Goal: Task Accomplishment & Management: Complete application form

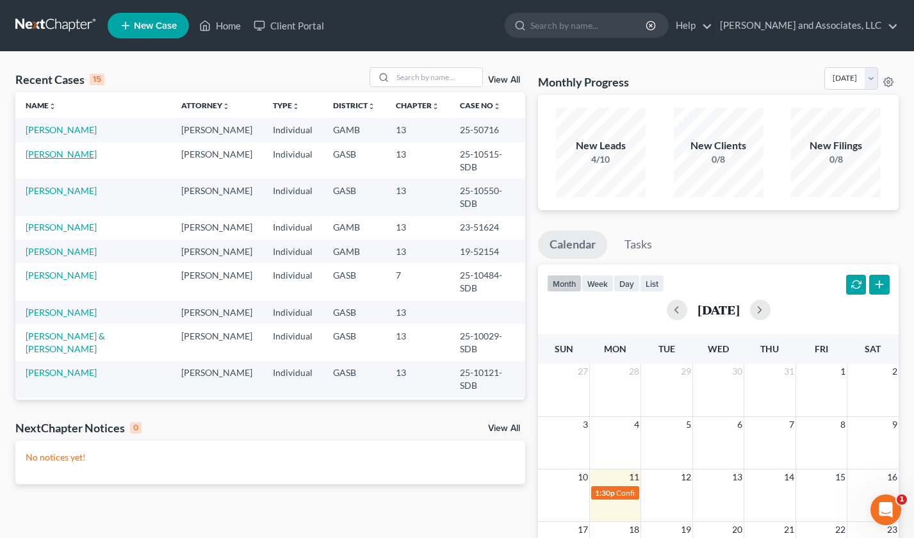
click at [66, 151] on link "[PERSON_NAME]" at bounding box center [61, 154] width 71 height 11
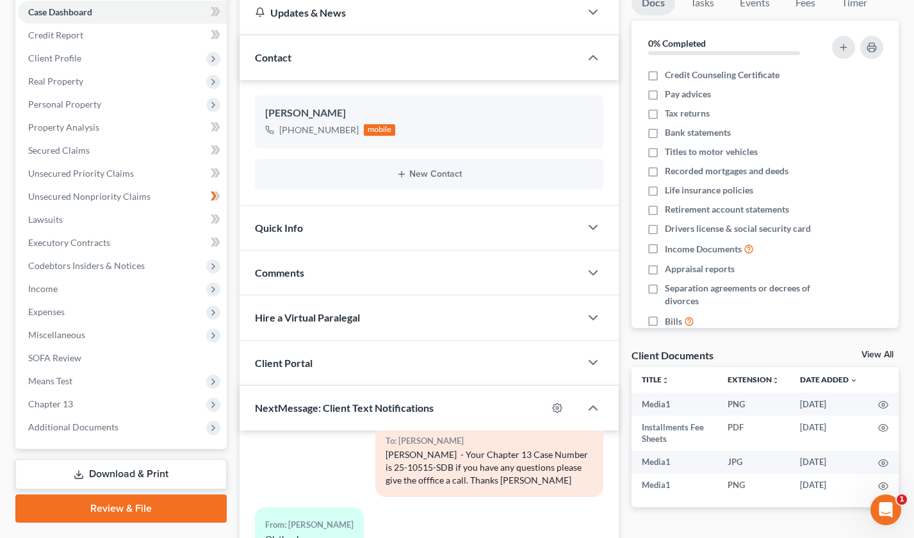
scroll to position [361, 0]
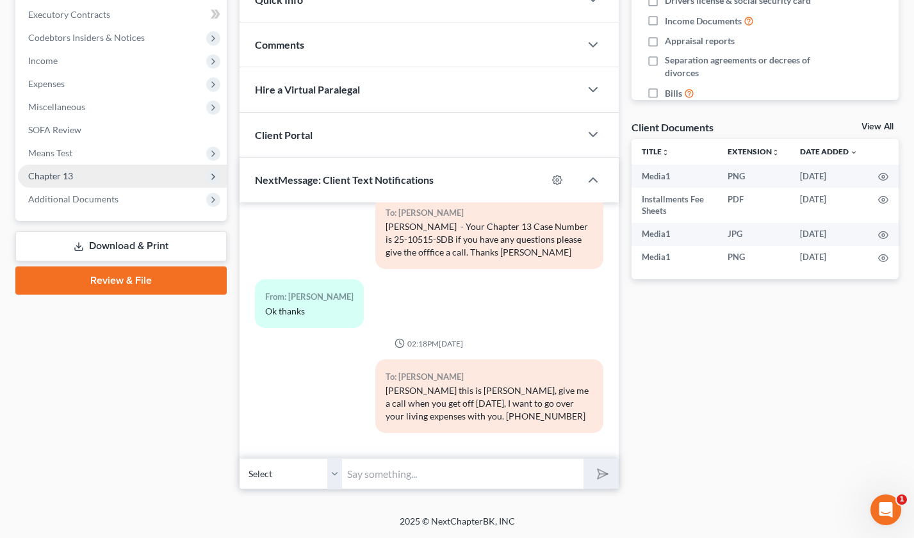
click at [45, 178] on span "Chapter 13" at bounding box center [50, 175] width 45 height 11
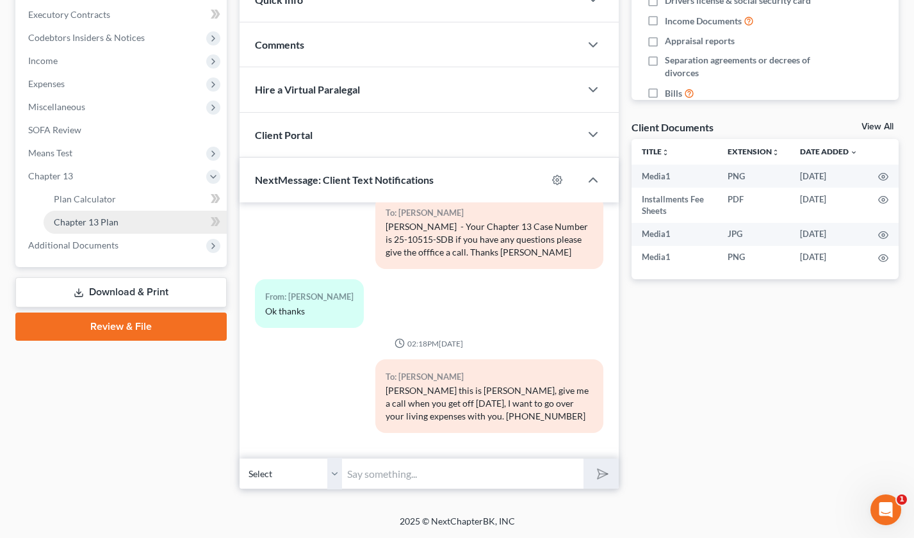
click at [103, 218] on span "Chapter 13 Plan" at bounding box center [86, 221] width 65 height 11
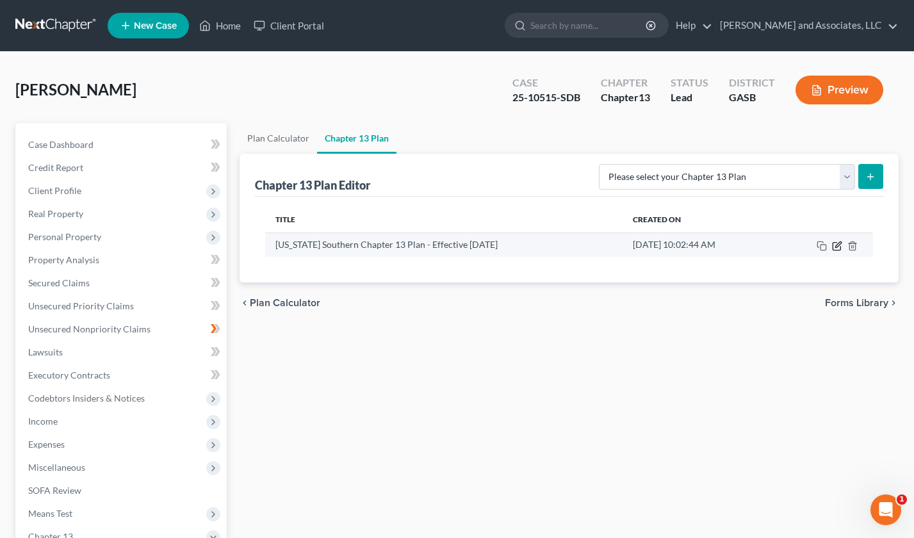
click at [836, 244] on icon "button" at bounding box center [837, 246] width 10 height 10
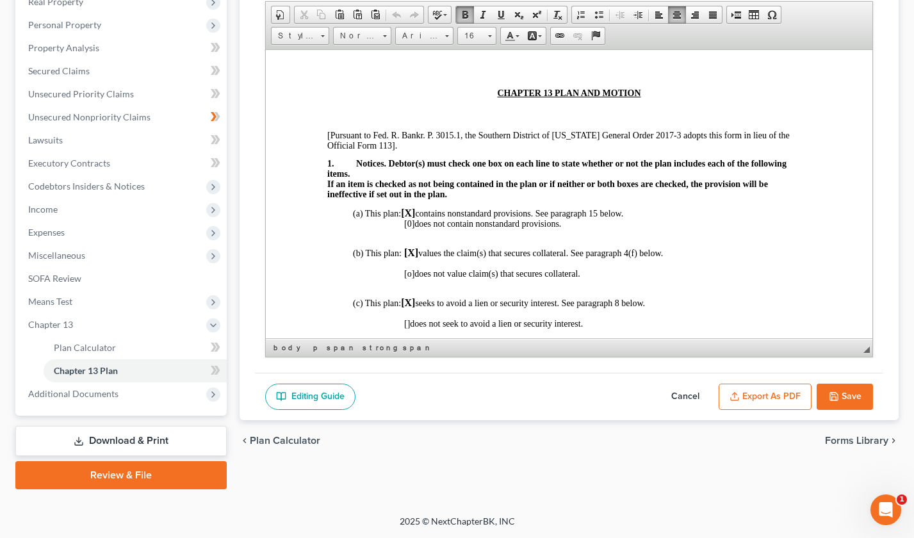
scroll to position [249, 0]
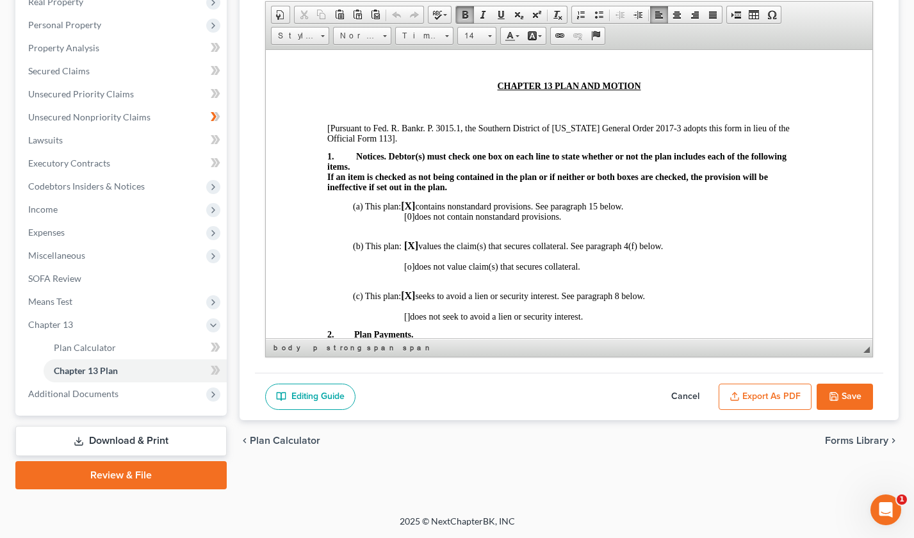
click at [377, 156] on span "Notices. Debtor(s) must check one box on each line to state whether or not the …" at bounding box center [556, 161] width 459 height 20
click at [329, 176] on span "If an item is checked as not being contained in the plan or if neither or both …" at bounding box center [547, 177] width 441 height 10
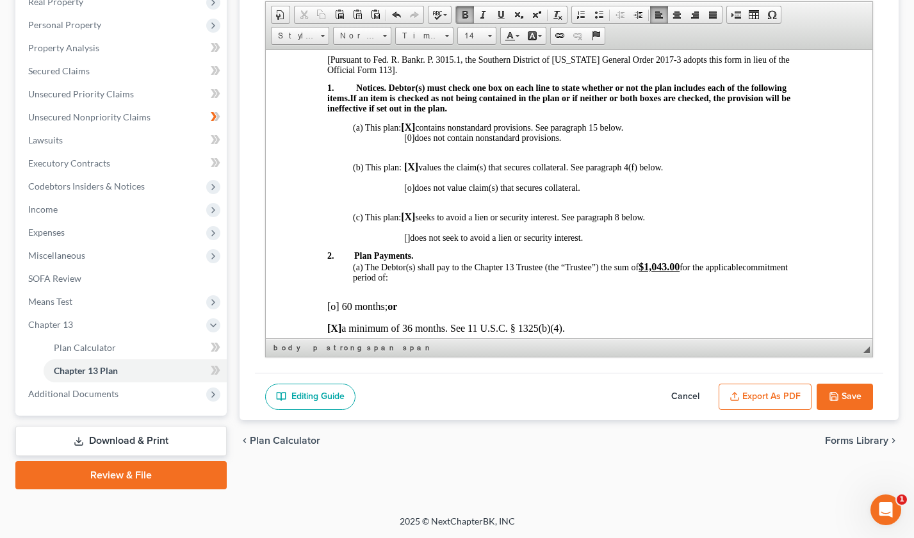
scroll to position [339, 0]
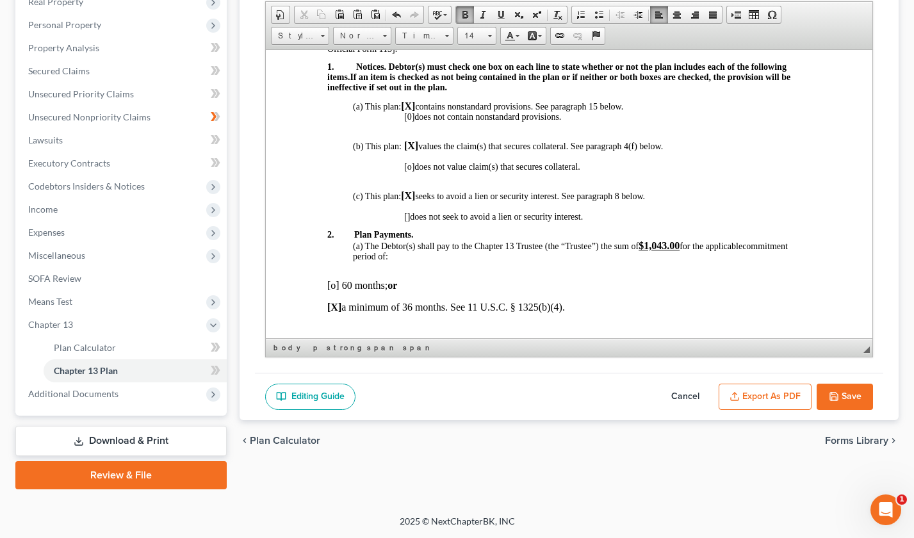
click at [405, 215] on span "[]" at bounding box center [406, 216] width 6 height 10
click at [411, 167] on span "[o]" at bounding box center [408, 166] width 10 height 10
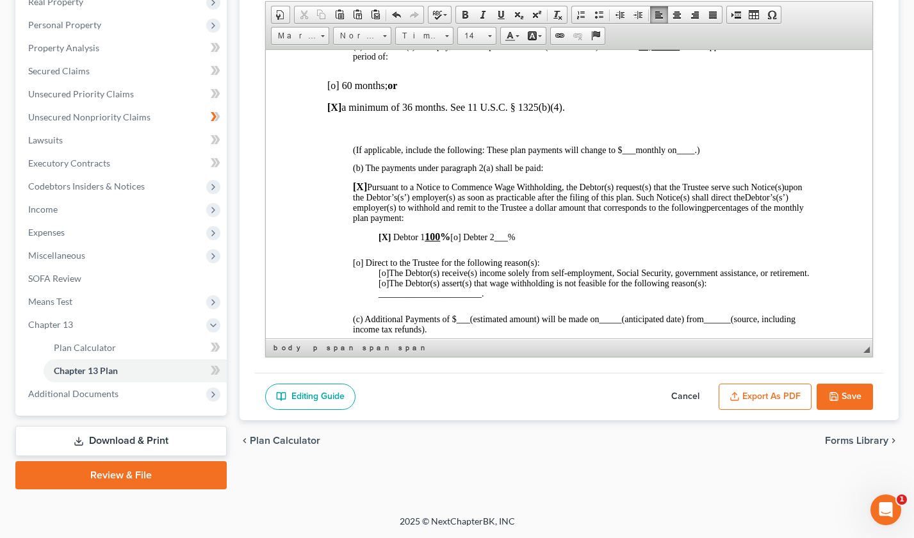
scroll to position [545, 0]
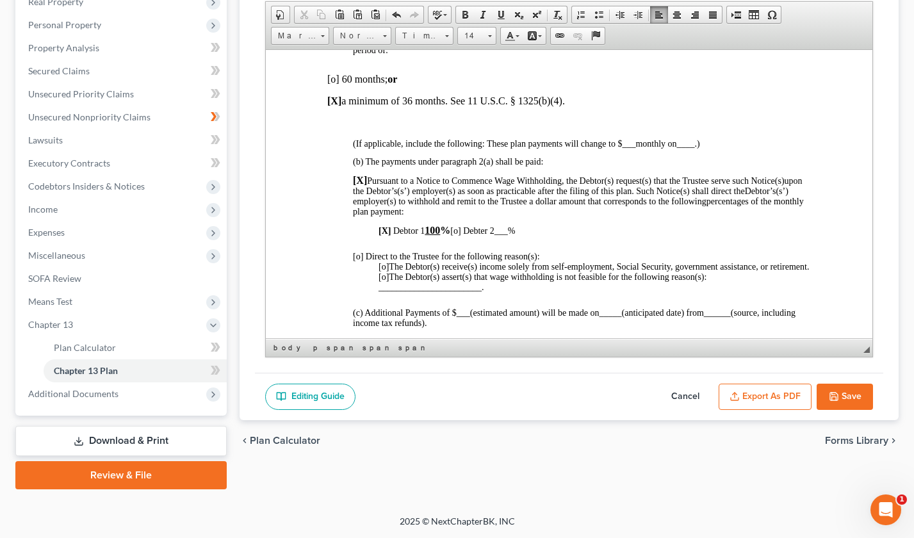
drag, startPoint x: 870, startPoint y: 111, endPoint x: 1143, endPoint y: 185, distance: 283.4
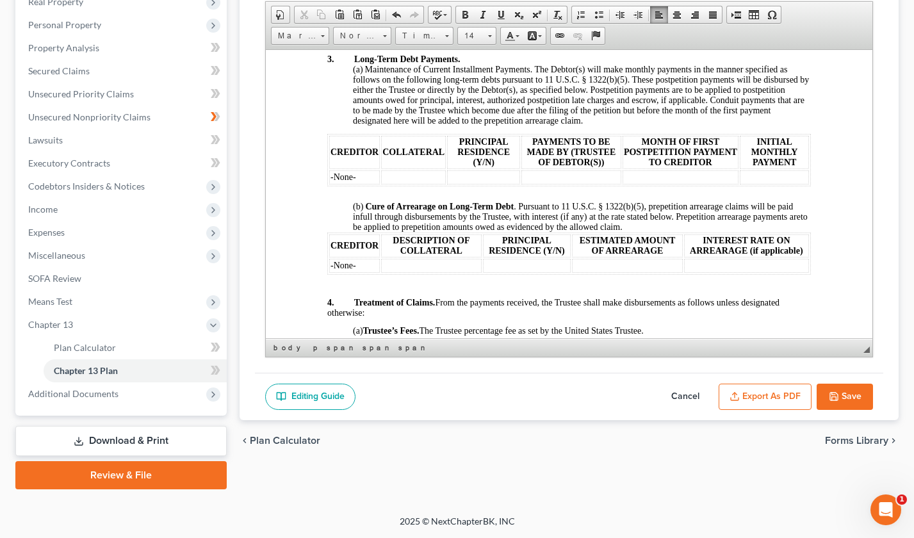
scroll to position [842, 0]
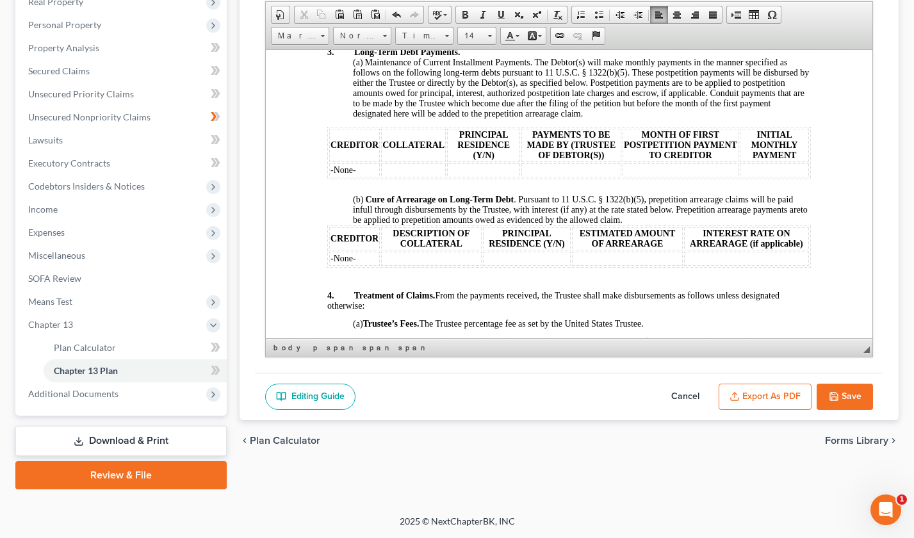
drag, startPoint x: 867, startPoint y: 129, endPoint x: 1141, endPoint y: 209, distance: 285.7
click at [656, 225] on p "(b) Cure of Arrearage on Long-Term Debt . Pursuant to 11 U.S.C. § 1322(b)(5), p…" at bounding box center [581, 209] width 458 height 31
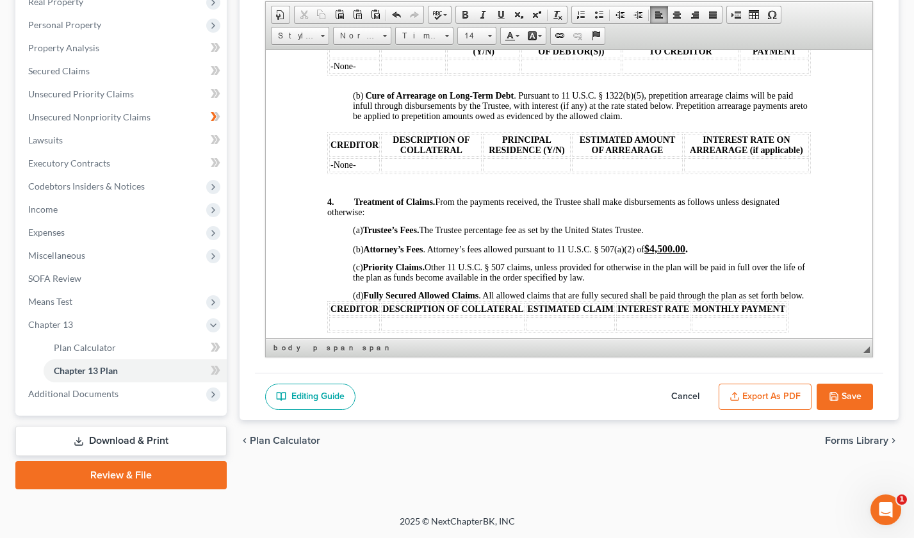
scroll to position [952, 0]
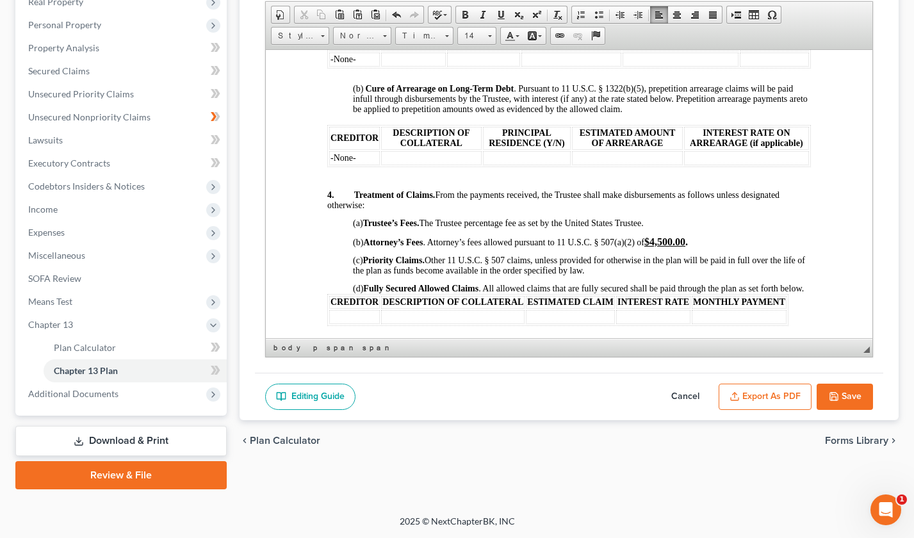
drag, startPoint x: 348, startPoint y: 291, endPoint x: 336, endPoint y: 300, distance: 15.5
click at [348, 291] on body "IN THE UNITED STATES BANKRUPTCY COURT FOR THE SOUTHERN DISTRICT OF [US_STATE] F…" at bounding box center [569, 499] width 484 height 2683
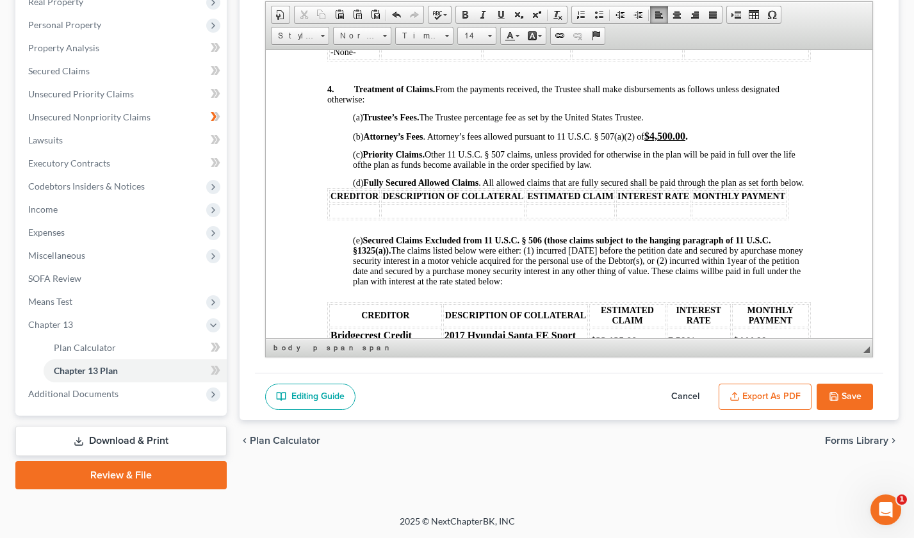
scroll to position [1111, 0]
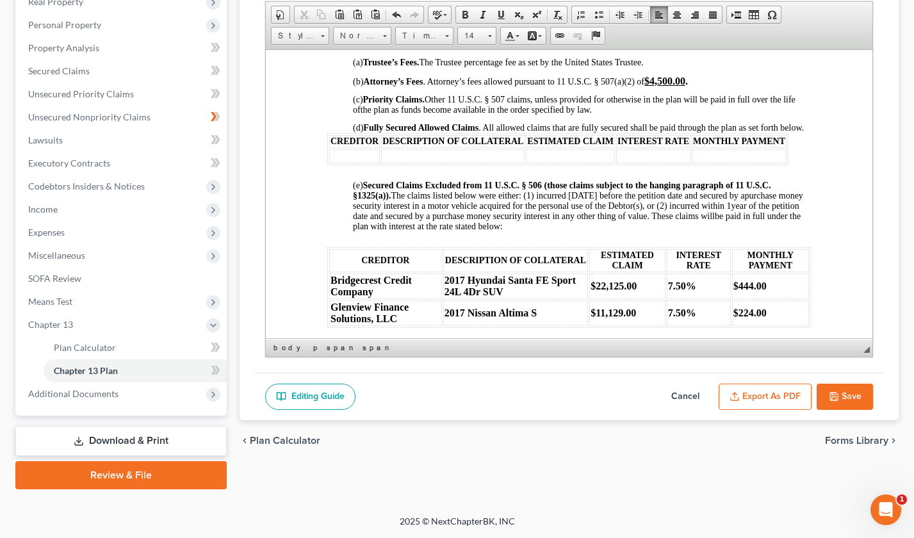
click at [380, 133] on p "(d) Fully Secured Allowed Claims . All allowed claims that are fully secured sh…" at bounding box center [581, 124] width 458 height 18
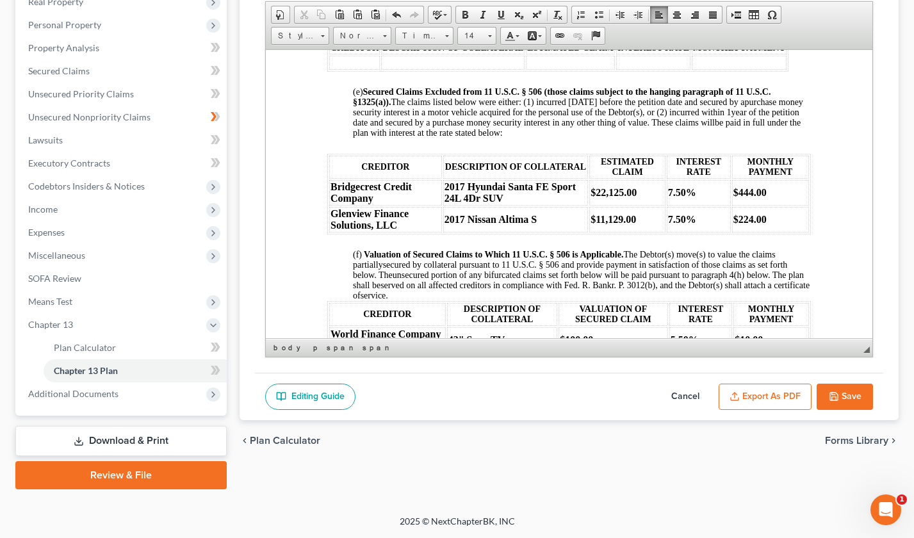
scroll to position [1221, 0]
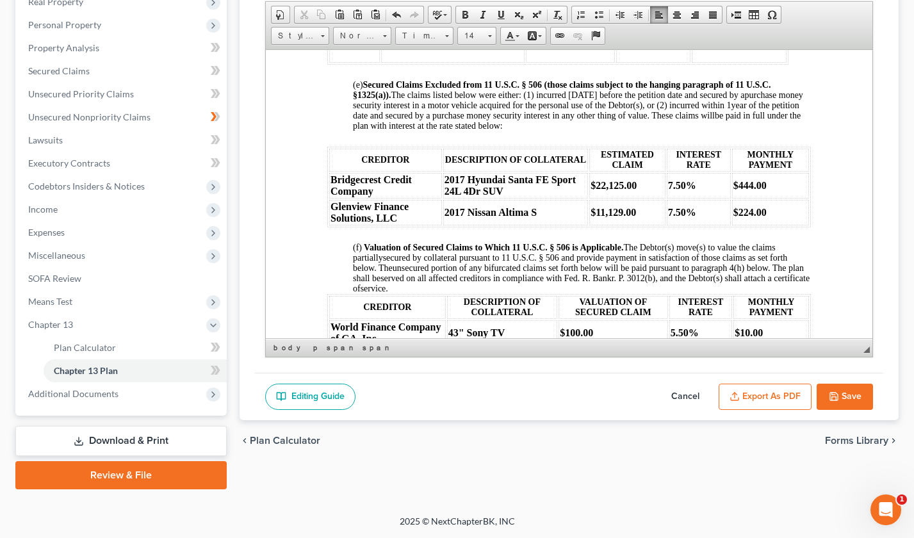
click at [848, 393] on button "Save" at bounding box center [845, 397] width 56 height 27
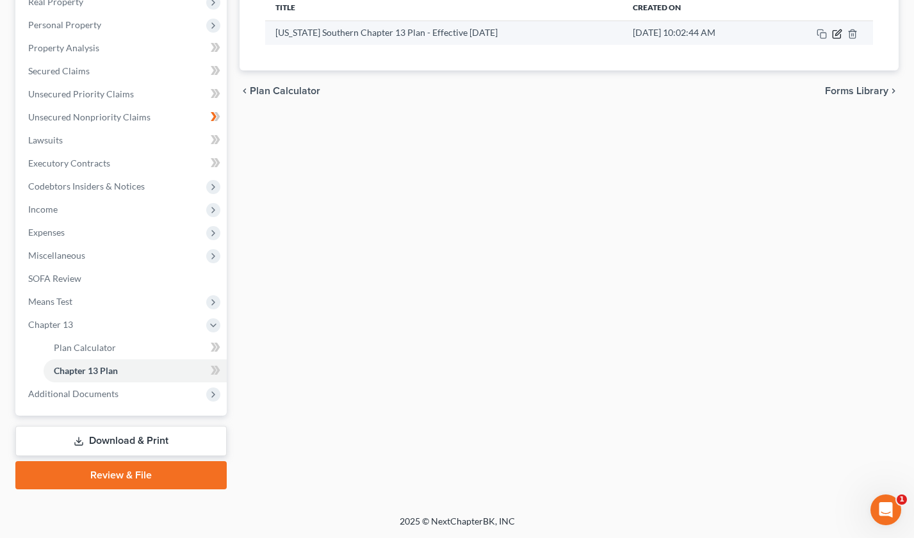
click at [836, 30] on icon "button" at bounding box center [837, 34] width 8 height 8
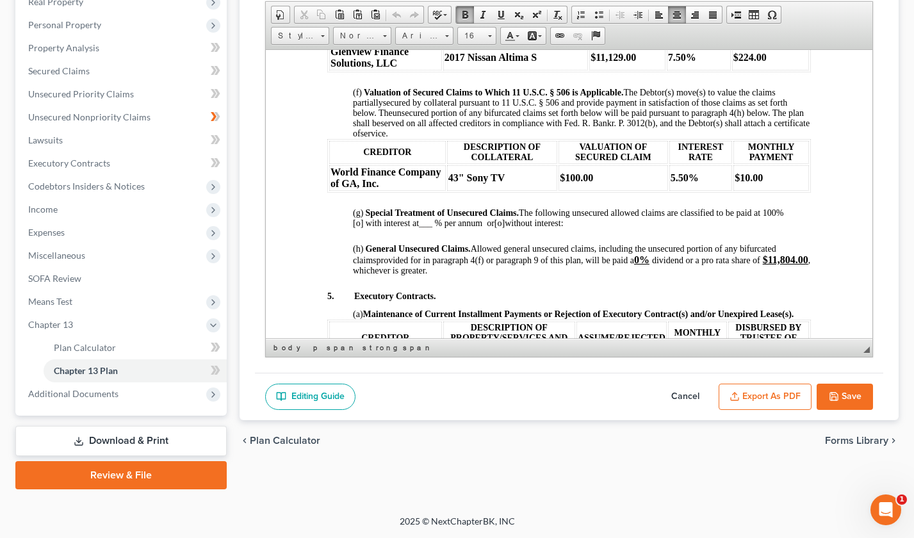
scroll to position [1381, 0]
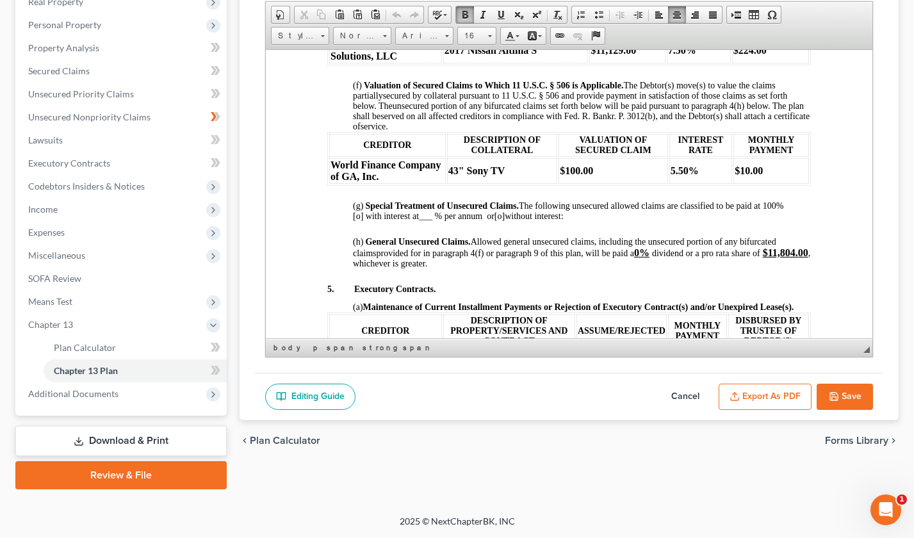
click at [435, 131] on p "(f) Valuation of Secured Claims to Which 11 U.S.C. § 506 is Applicable. The Deb…" at bounding box center [581, 105] width 458 height 51
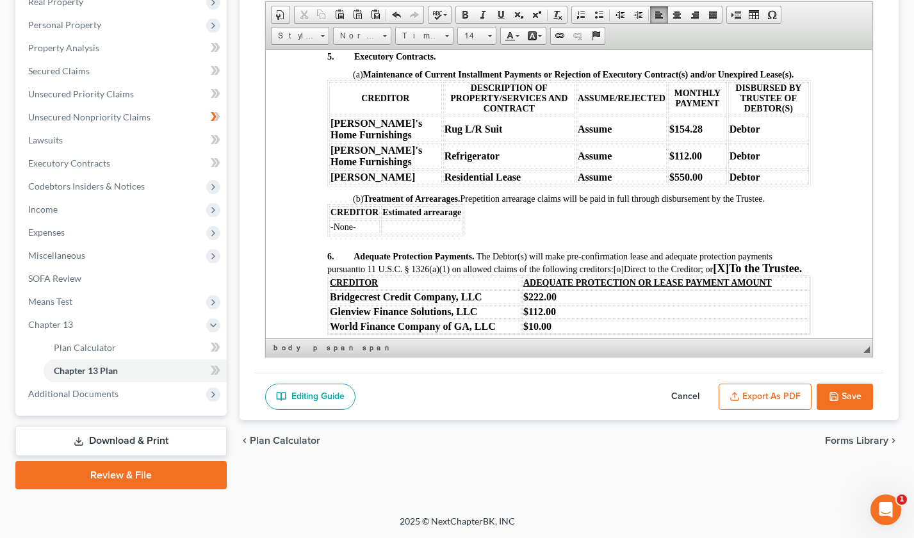
scroll to position [1672, 0]
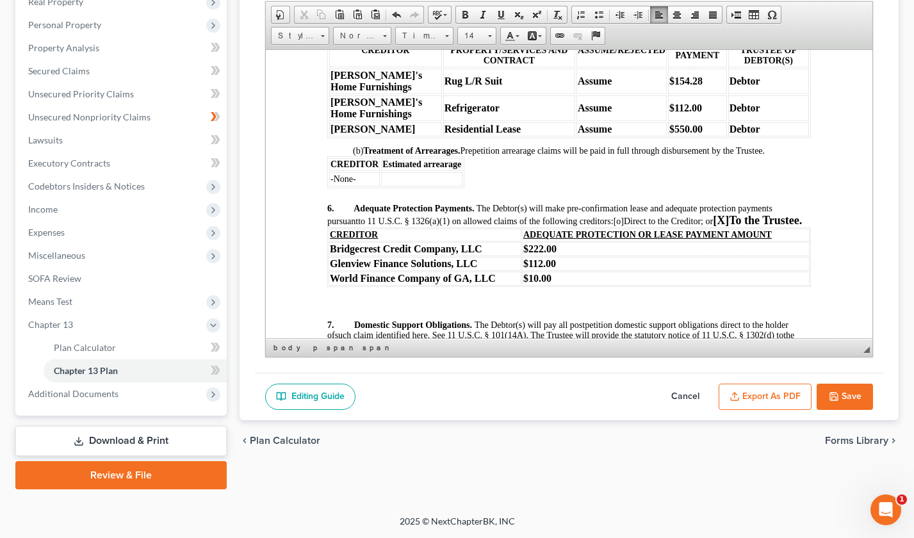
click at [380, 227] on p "6. Adequate Protection Payments. The Debtor(s) will make pre-confirmation lease…" at bounding box center [569, 215] width 484 height 24
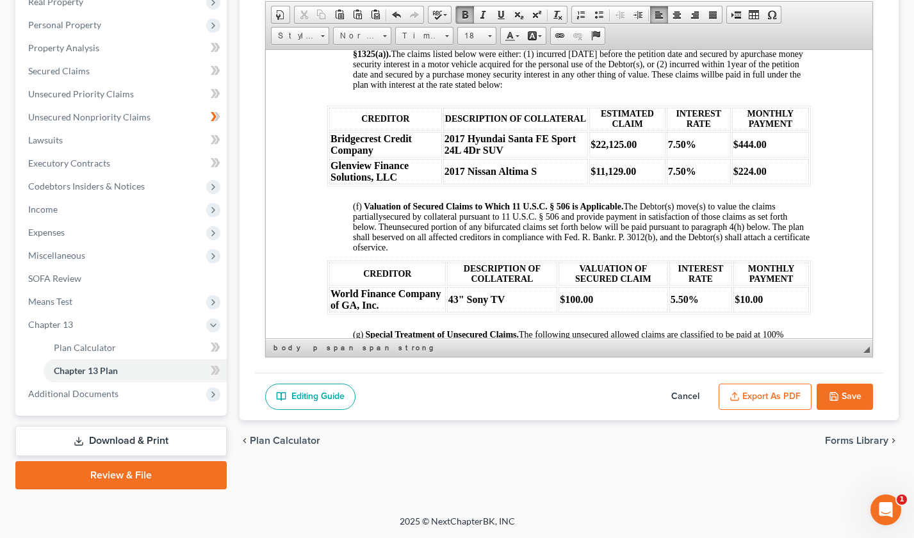
scroll to position [1246, 0]
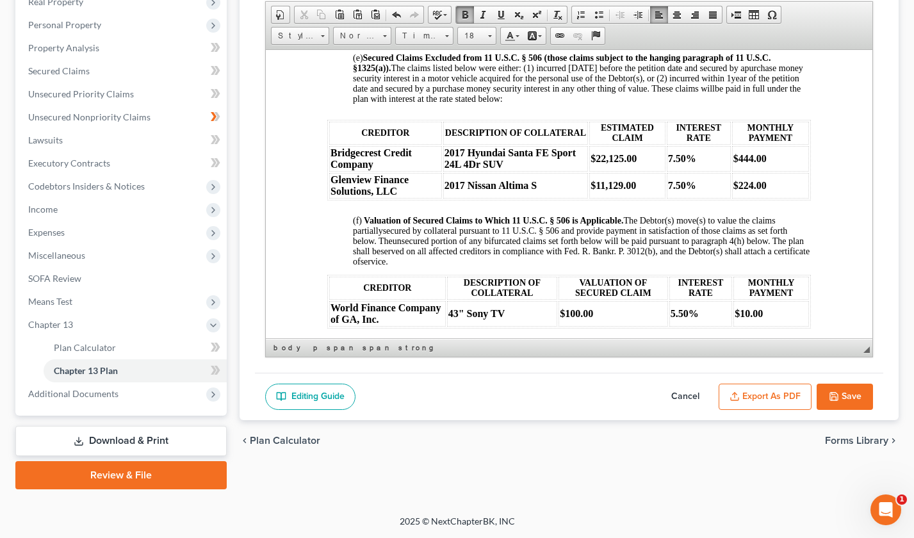
drag, startPoint x: 864, startPoint y: 227, endPoint x: 1148, endPoint y: 238, distance: 283.9
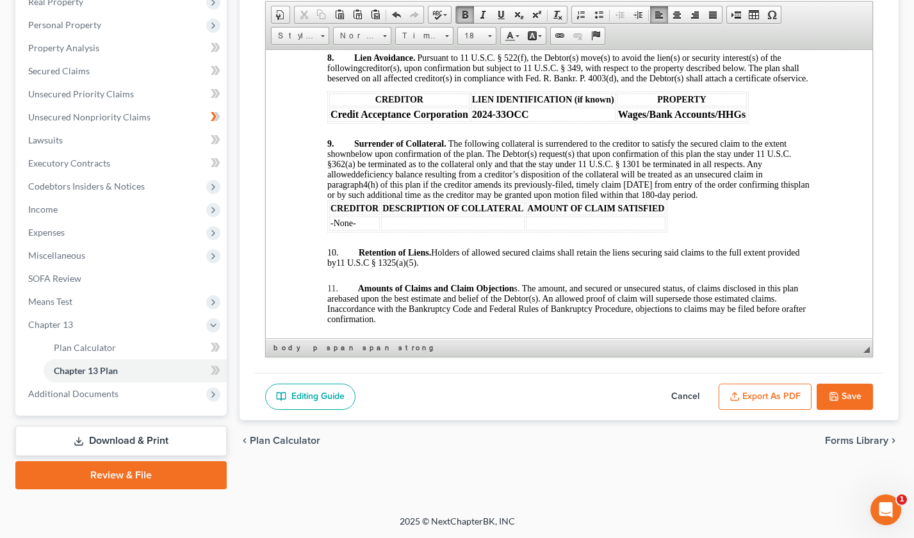
scroll to position [2128, 0]
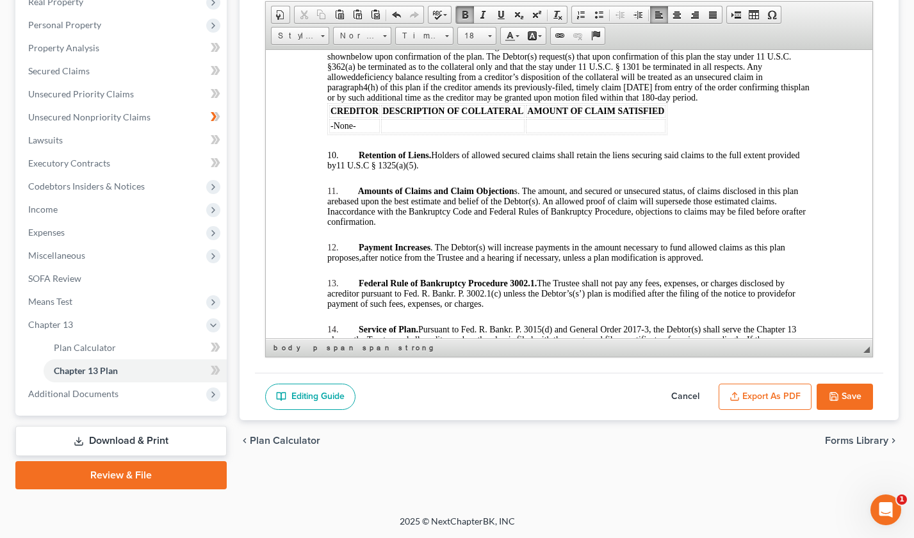
click at [778, 102] on p "9. Surrender of Collateral. The following collateral is surrendered to the cred…" at bounding box center [569, 71] width 484 height 61
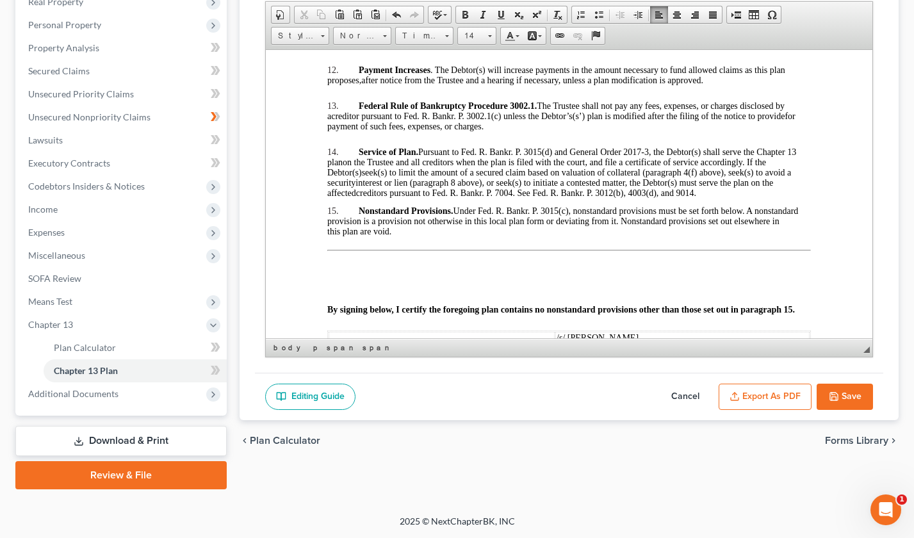
scroll to position [2365, 0]
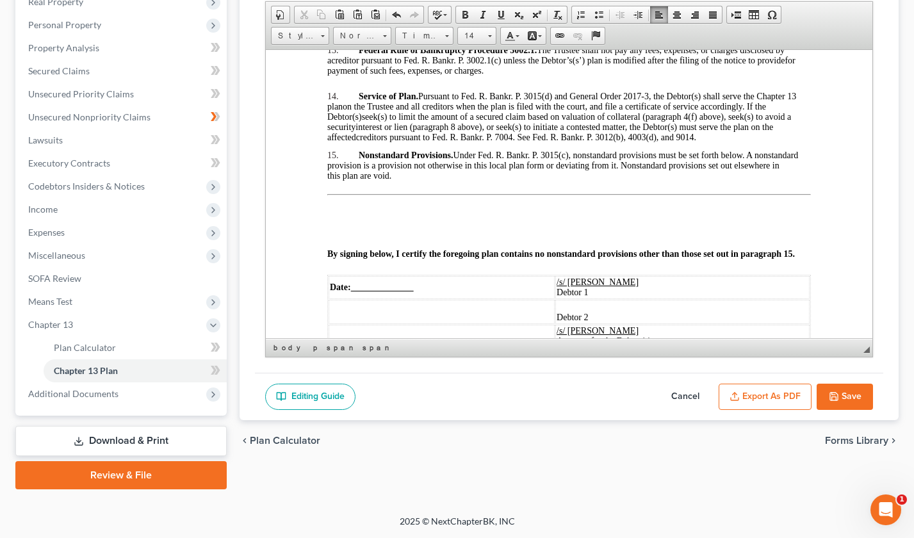
click at [399, 181] on p "this plan are void." at bounding box center [569, 175] width 484 height 10
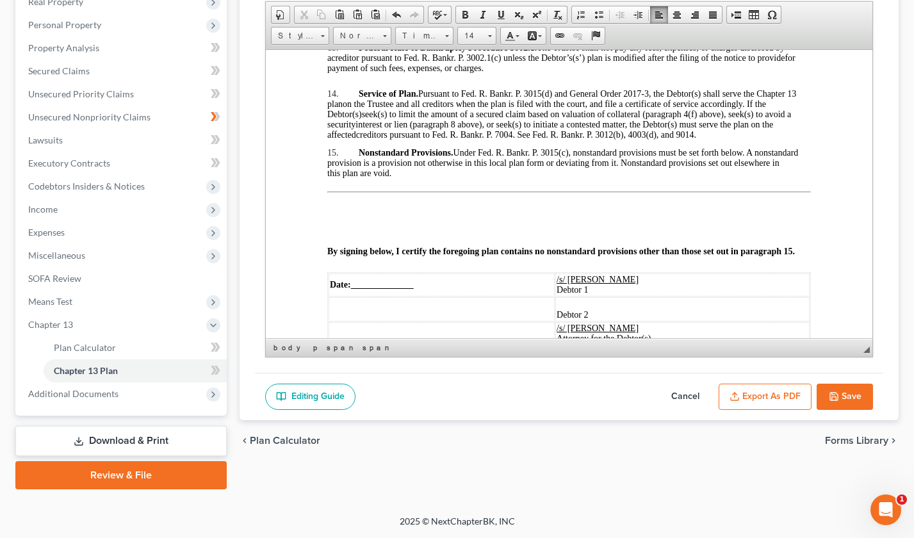
scroll to position [2363, 0]
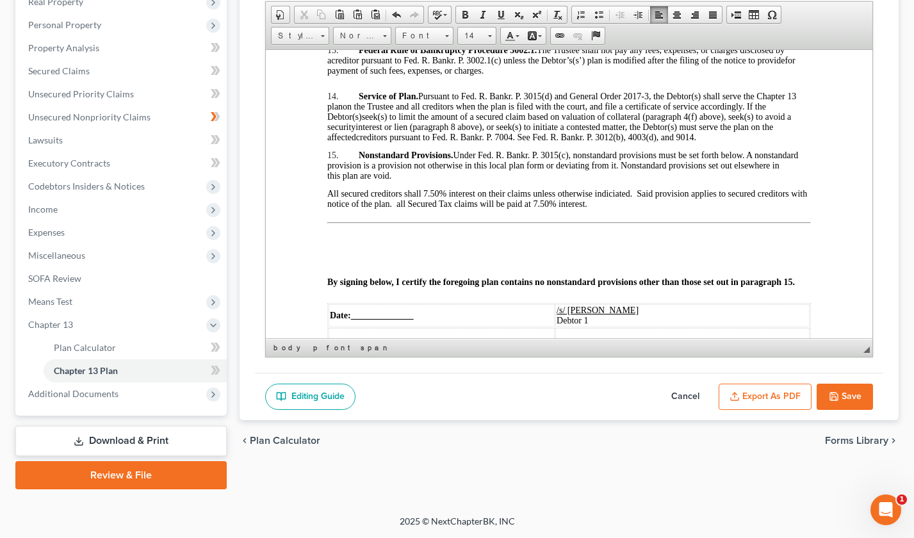
click at [426, 208] on span "All secured creditors shall 7.50% interest on their claims unless otherwise ind…" at bounding box center [567, 198] width 480 height 20
click at [421, 208] on span "All secured creditors shall 7.50% interest on their claims unless otherwise ind…" at bounding box center [567, 198] width 480 height 20
drag, startPoint x: 452, startPoint y: 250, endPoint x: 480, endPoint y: 332, distance: 86.7
click at [449, 208] on span "All secured creditors shall receive 7.50% interest on their claims unless other…" at bounding box center [554, 198] width 454 height 20
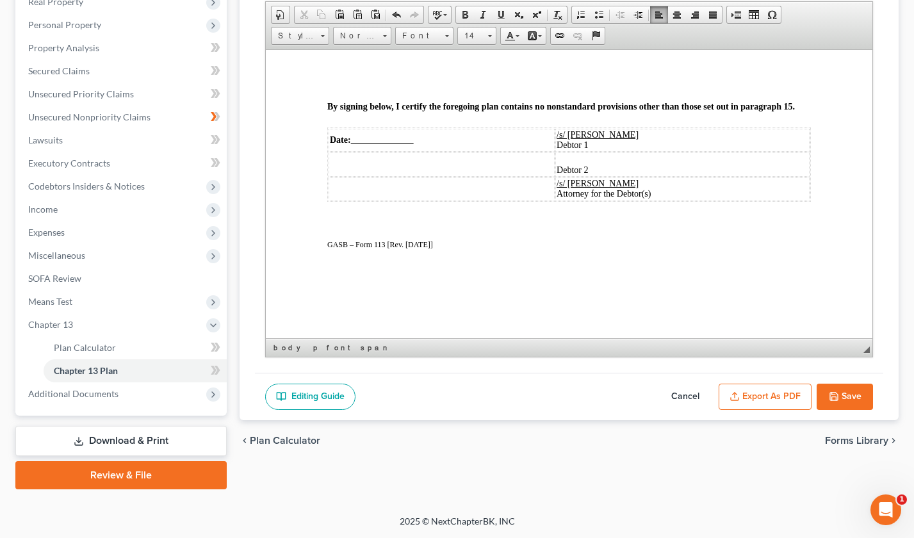
scroll to position [2503, 0]
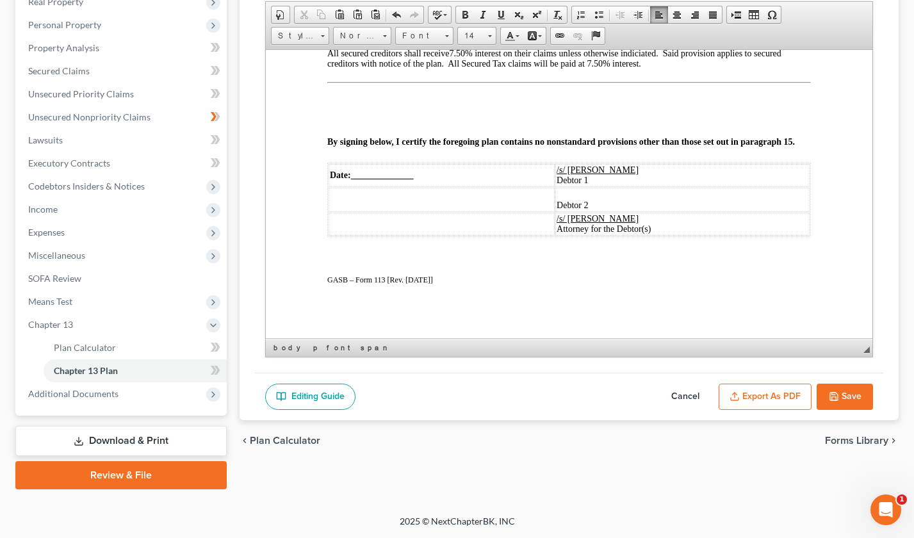
click at [362, 186] on td "Date:" at bounding box center [441, 174] width 226 height 23
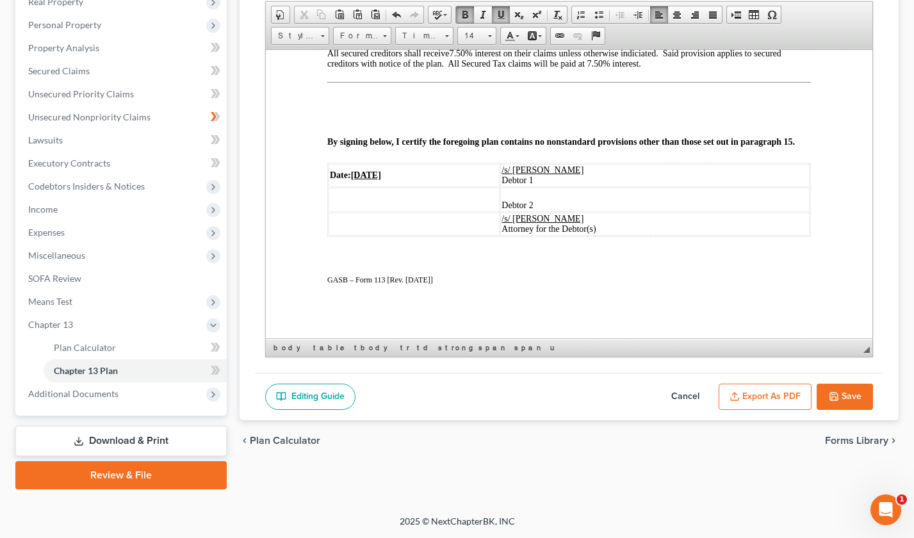
click at [836, 392] on icon "button" at bounding box center [834, 396] width 10 height 10
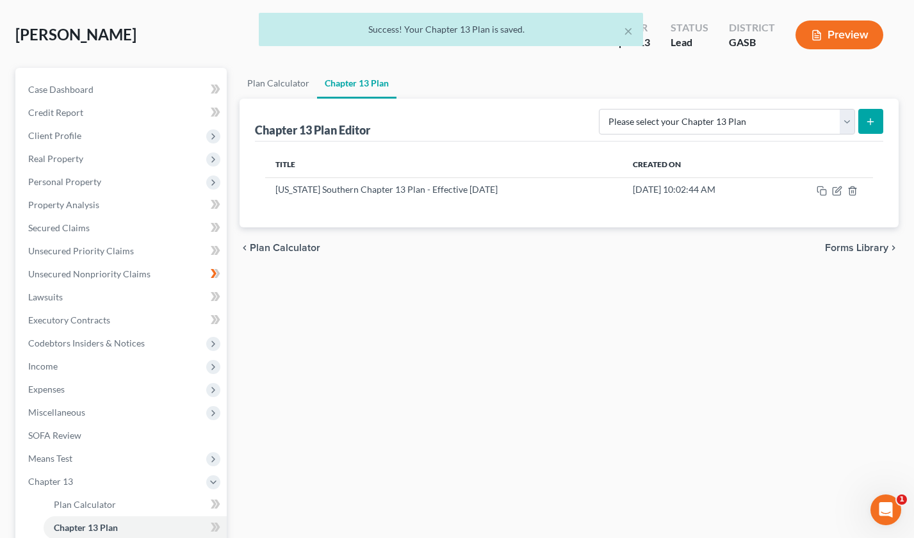
scroll to position [47, 0]
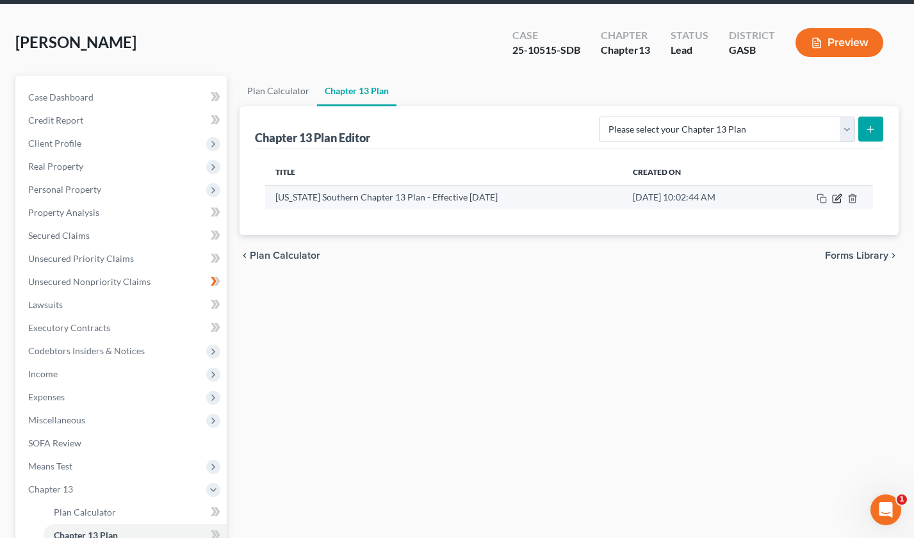
click at [838, 196] on icon "button" at bounding box center [838, 197] width 6 height 6
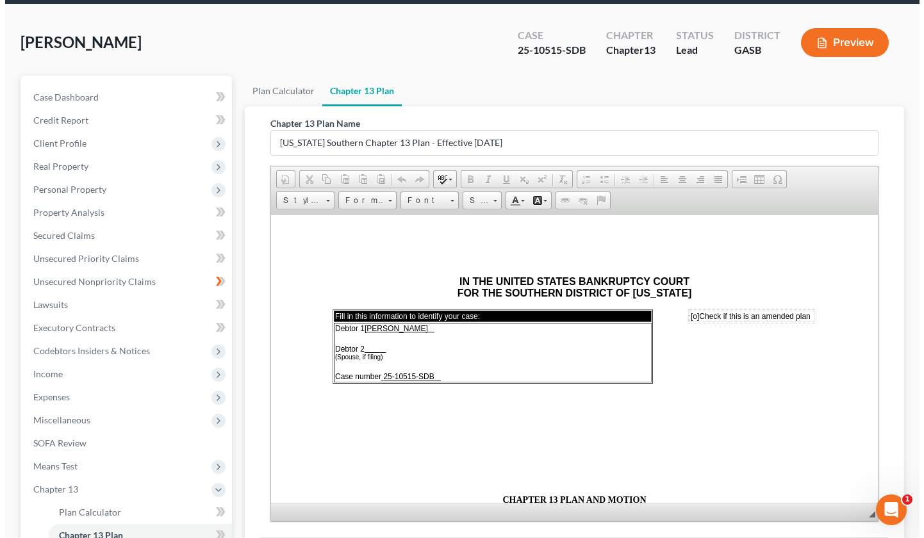
scroll to position [0, 0]
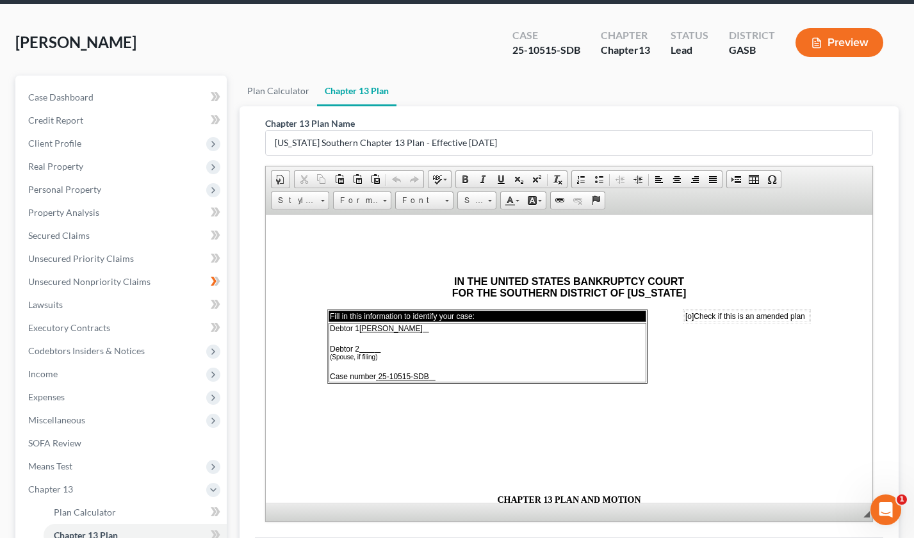
click at [841, 39] on button "Preview" at bounding box center [839, 42] width 88 height 29
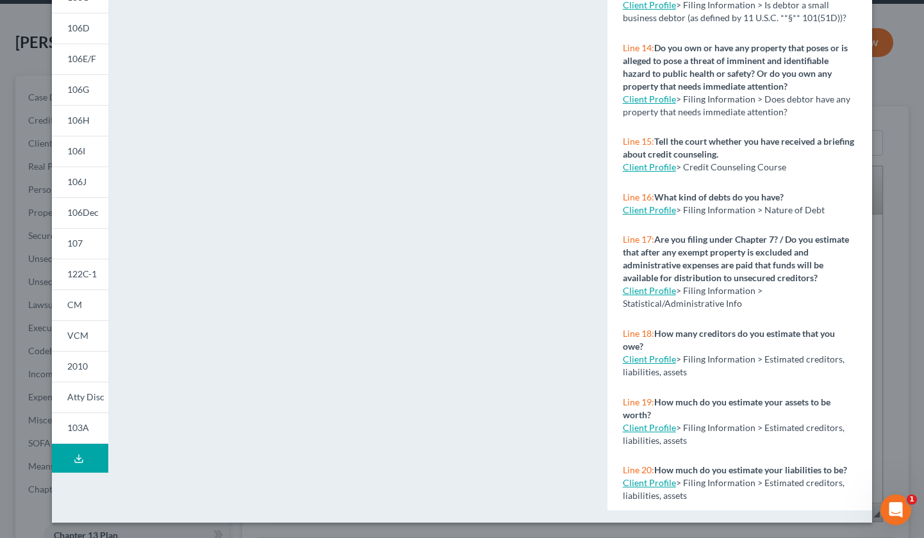
scroll to position [751, 0]
click at [698, 465] on p "Line 20: How much do you estimate your liabilities to be?" at bounding box center [740, 470] width 234 height 13
click at [637, 482] on link "Client Profile" at bounding box center [649, 482] width 53 height 11
select select "1"
select select "0"
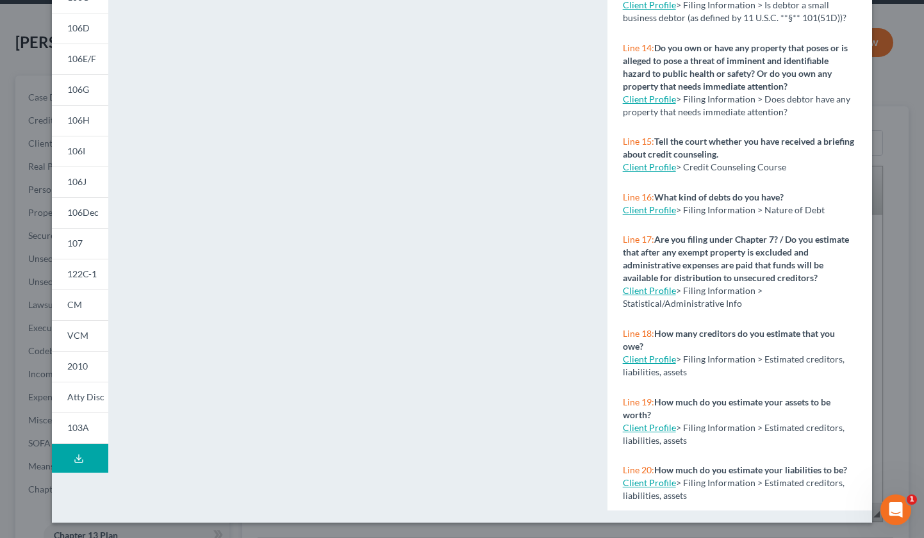
select select "3"
select select "10"
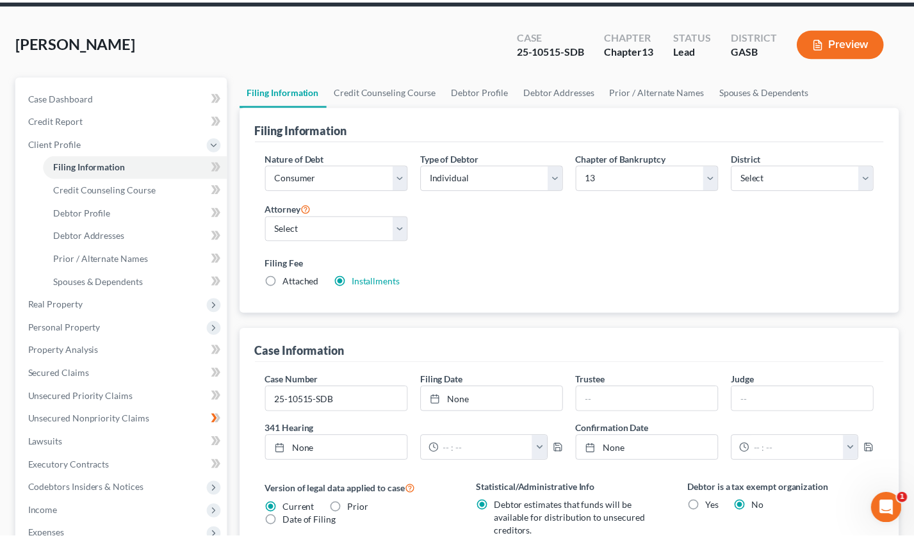
scroll to position [8, 0]
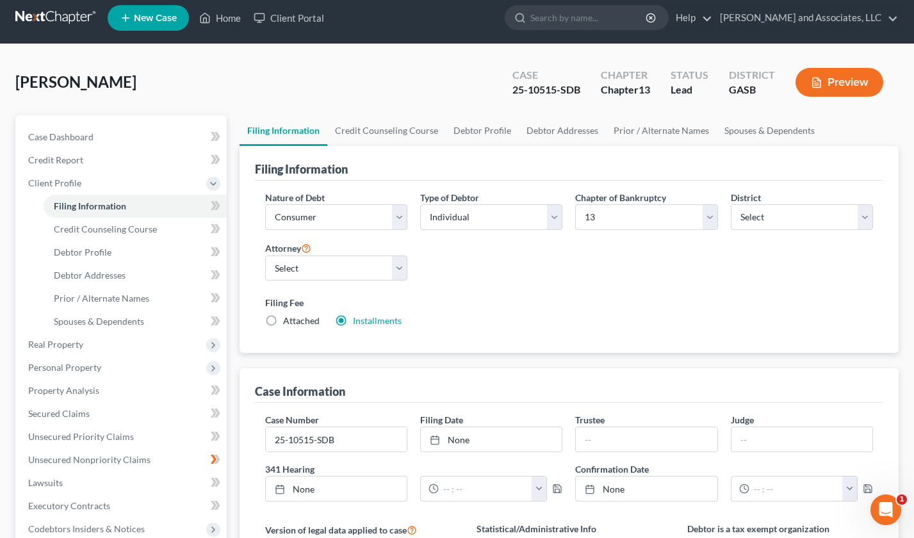
select select "1"
select select "0"
select select "3"
select select "20"
select select "0"
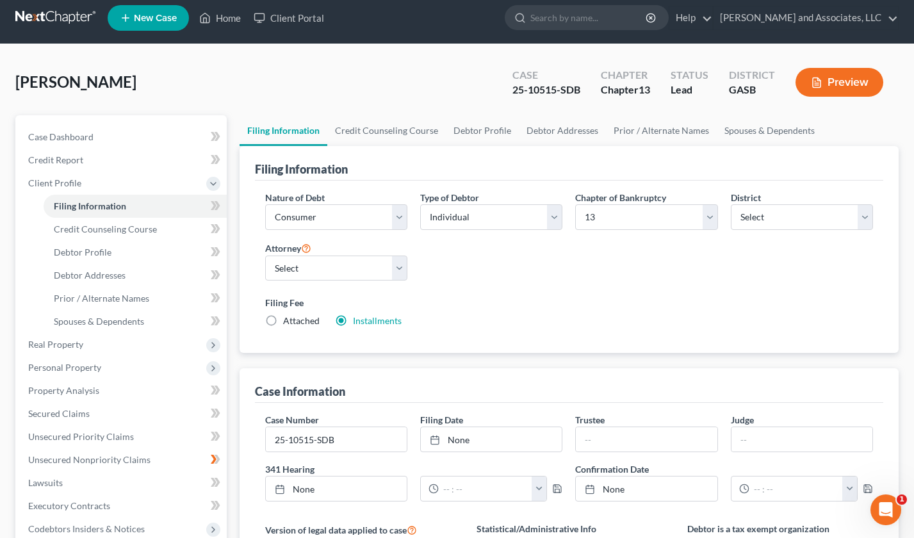
select select "10"
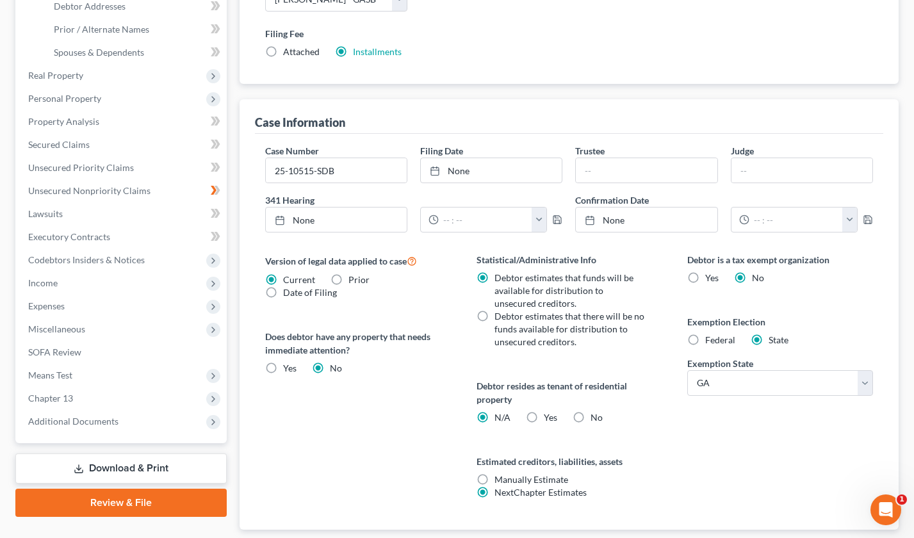
scroll to position [278, 0]
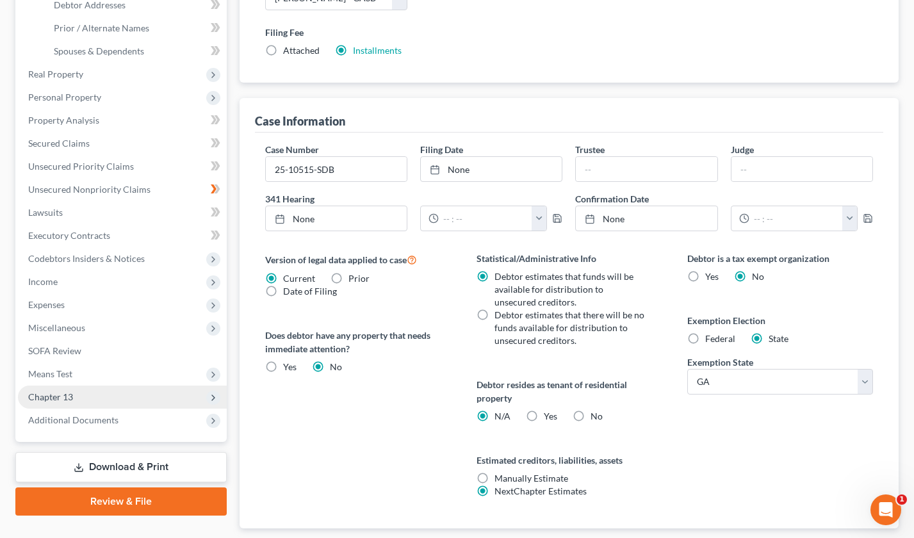
click at [49, 402] on span "Chapter 13" at bounding box center [50, 396] width 45 height 11
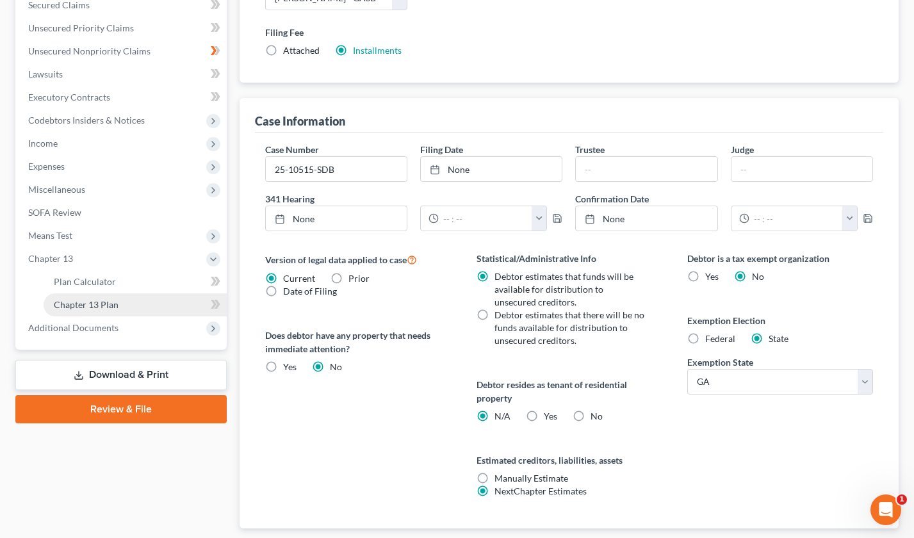
click at [98, 304] on span "Chapter 13 Plan" at bounding box center [86, 304] width 65 height 11
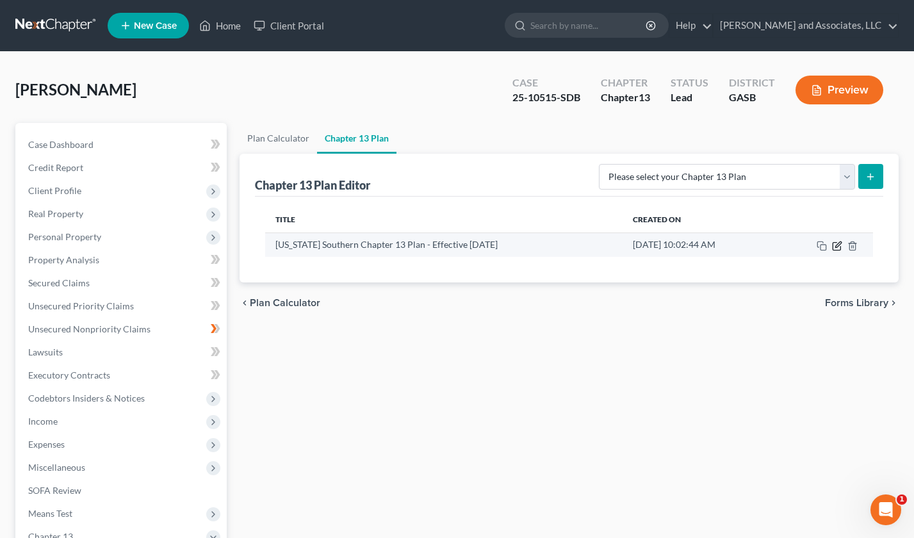
click at [836, 247] on icon "button" at bounding box center [838, 244] width 6 height 6
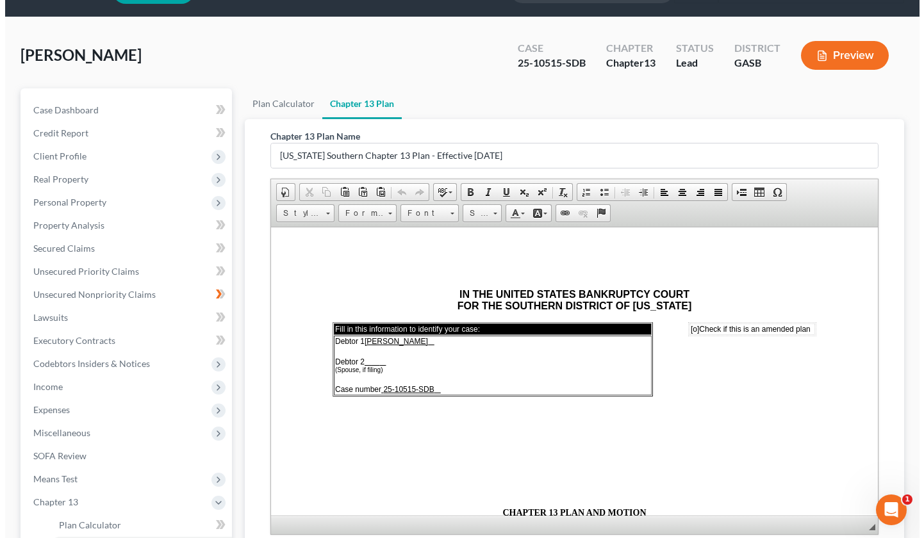
scroll to position [38, 0]
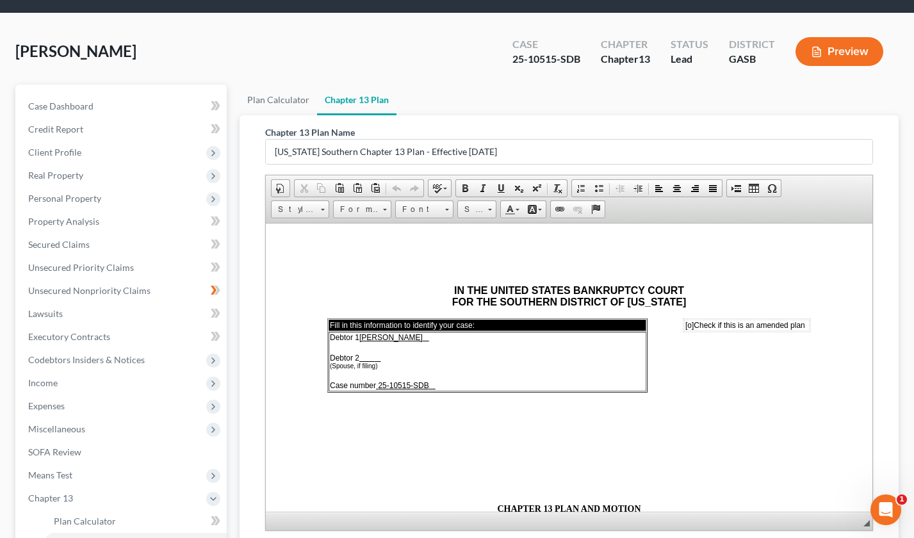
click at [848, 39] on button "Preview" at bounding box center [839, 51] width 88 height 29
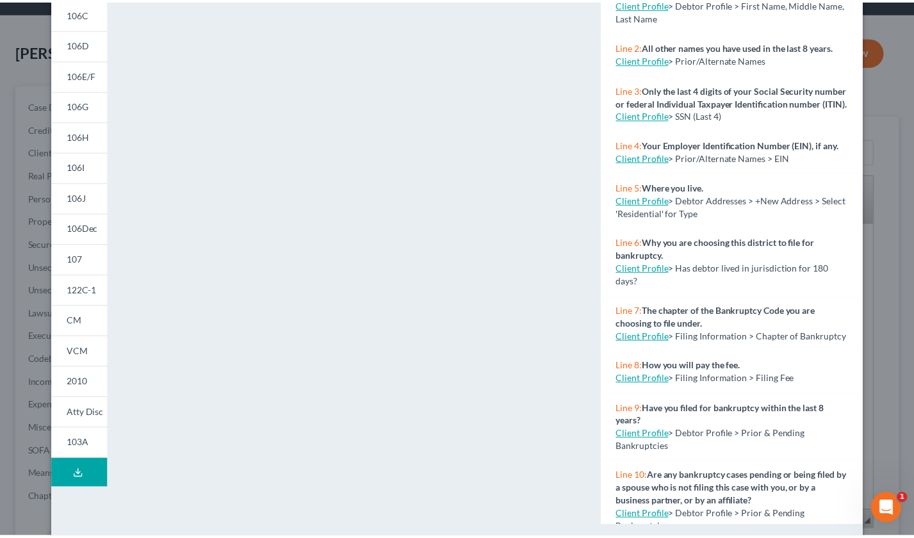
scroll to position [184, 0]
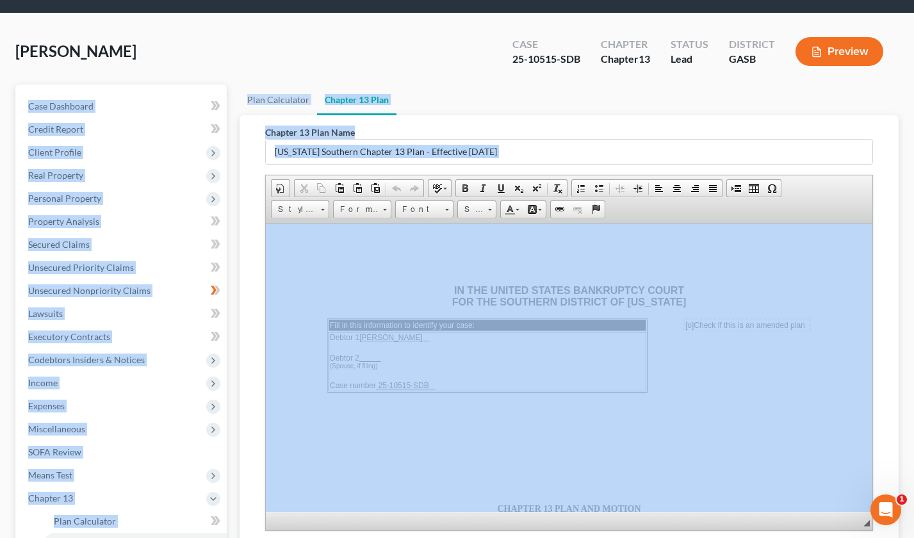
drag, startPoint x: 913, startPoint y: 167, endPoint x: 938, endPoint y: 29, distance: 139.9
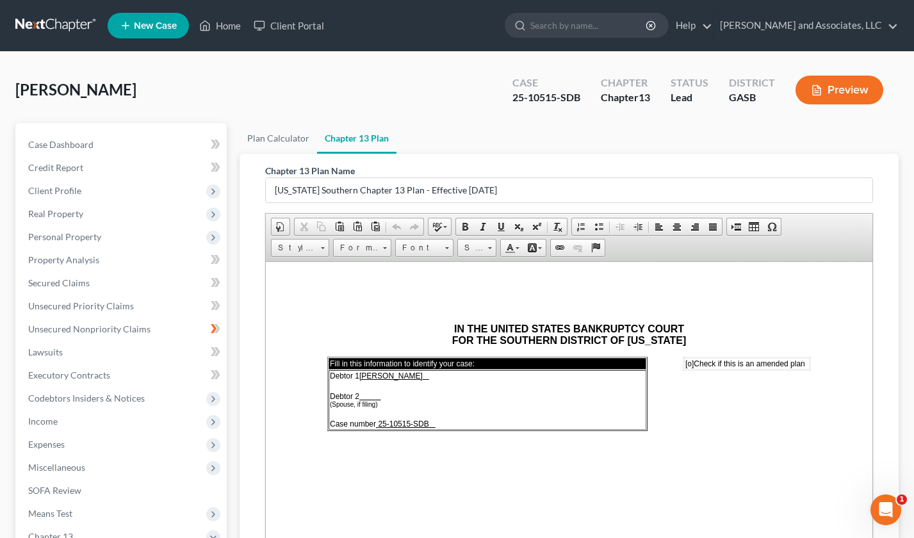
click at [713, 105] on div "Status Lead" at bounding box center [689, 91] width 58 height 38
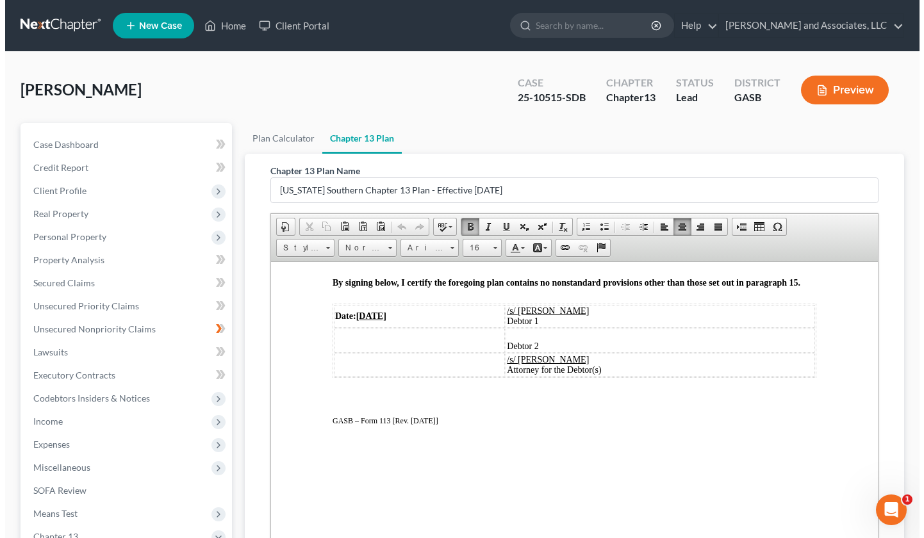
scroll to position [212, 0]
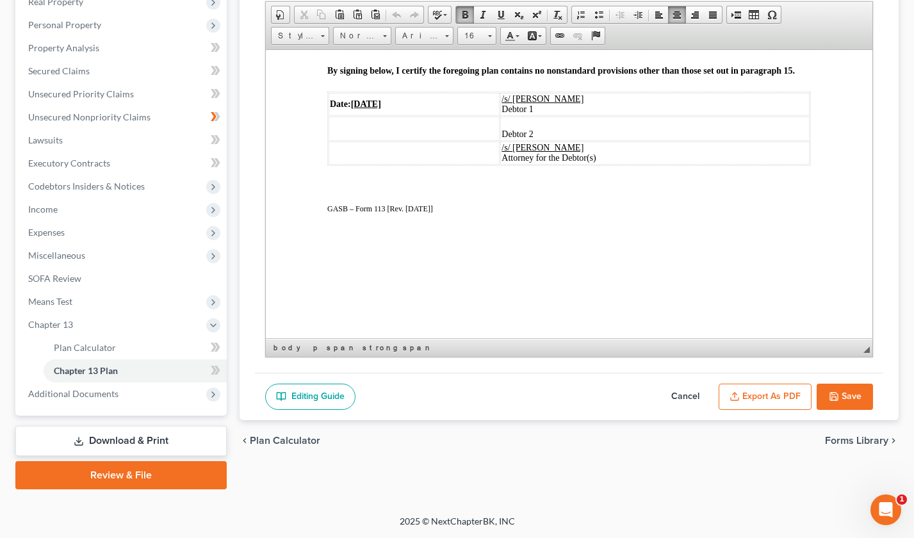
click at [774, 391] on button "Export as PDF" at bounding box center [765, 397] width 93 height 27
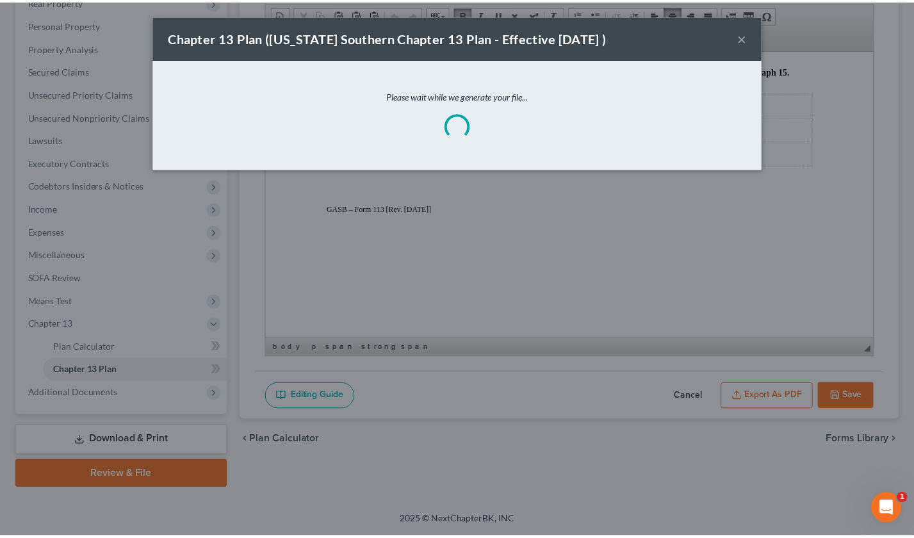
scroll to position [2609, 0]
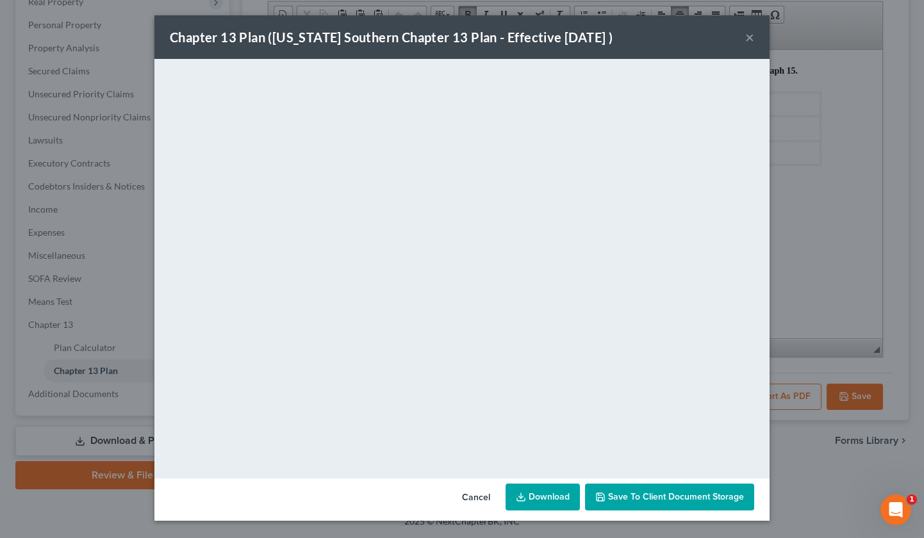
click at [676, 494] on span "Save to Client Document Storage" at bounding box center [676, 496] width 136 height 11
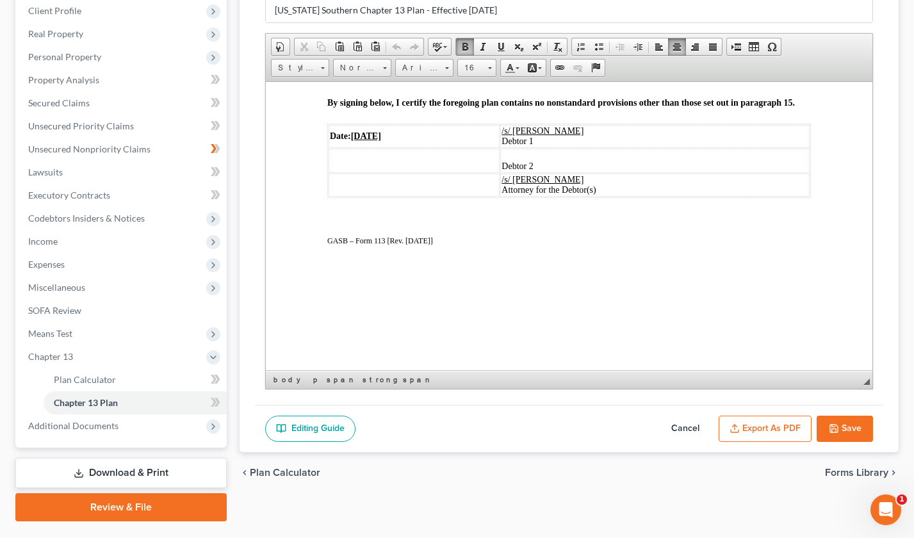
scroll to position [212, 0]
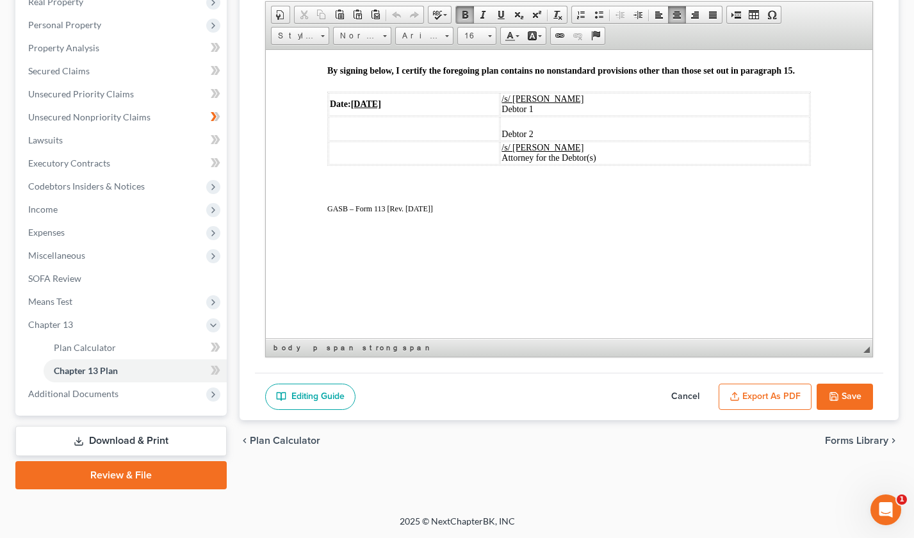
click at [843, 396] on button "Save" at bounding box center [845, 397] width 56 height 27
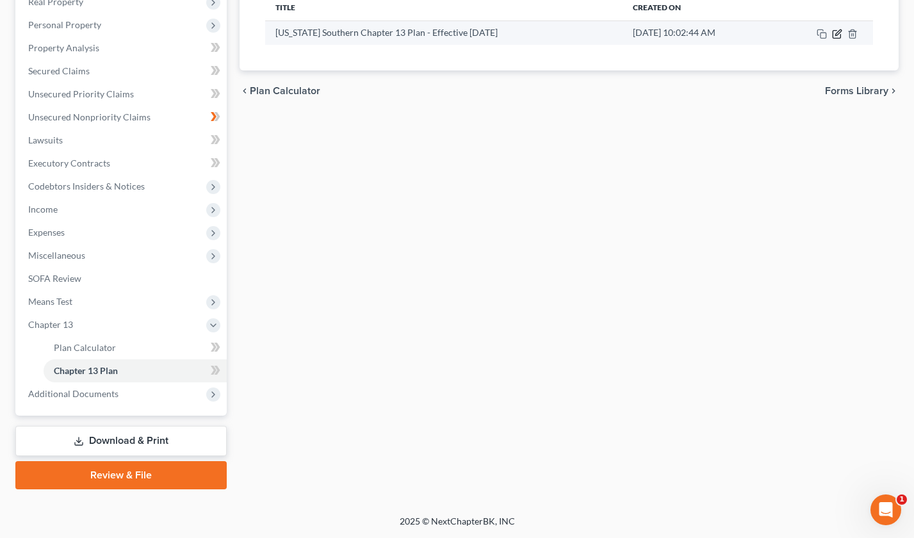
click at [839, 33] on icon "button" at bounding box center [838, 32] width 6 height 6
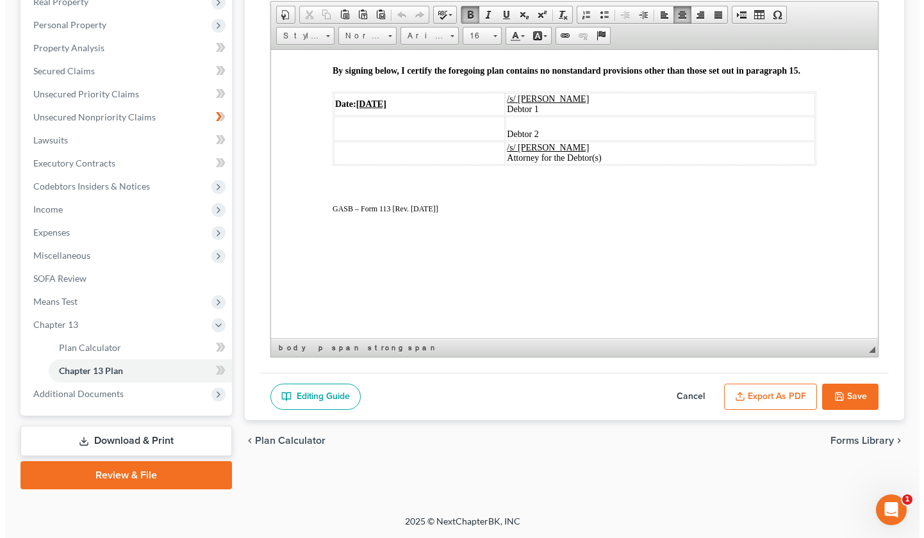
scroll to position [2619, 0]
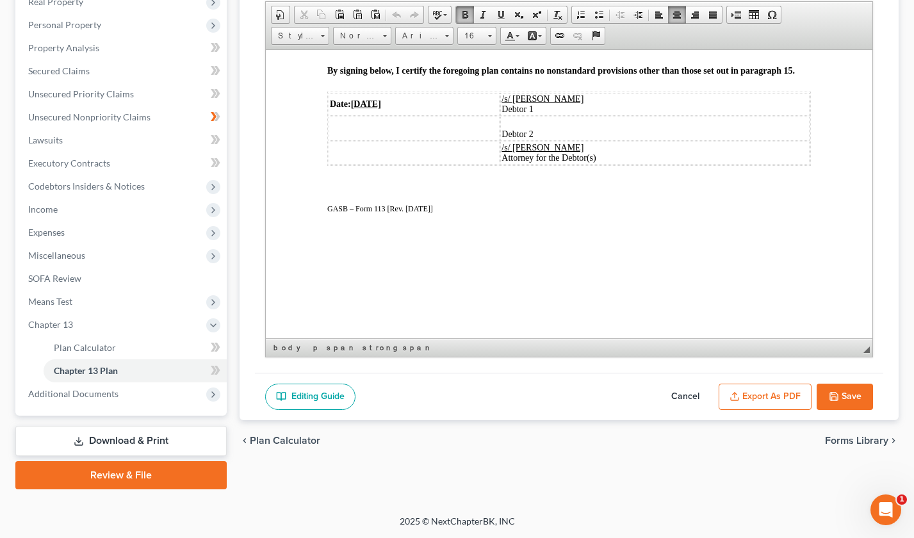
click at [761, 393] on button "Export as PDF" at bounding box center [765, 397] width 93 height 27
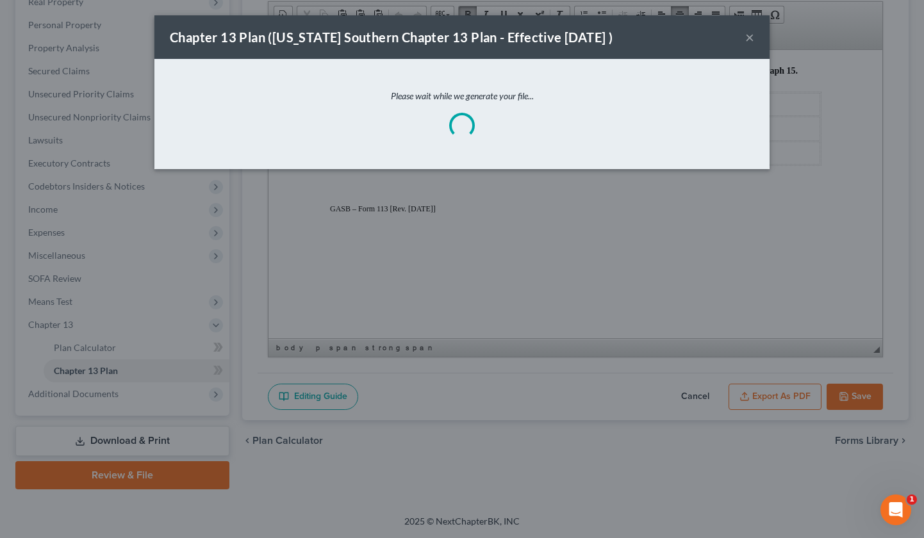
click at [760, 393] on div "Chapter 13 Plan ([US_STATE] Southern Chapter 13 Plan - Effective [DATE] ) × Ple…" at bounding box center [462, 269] width 924 height 538
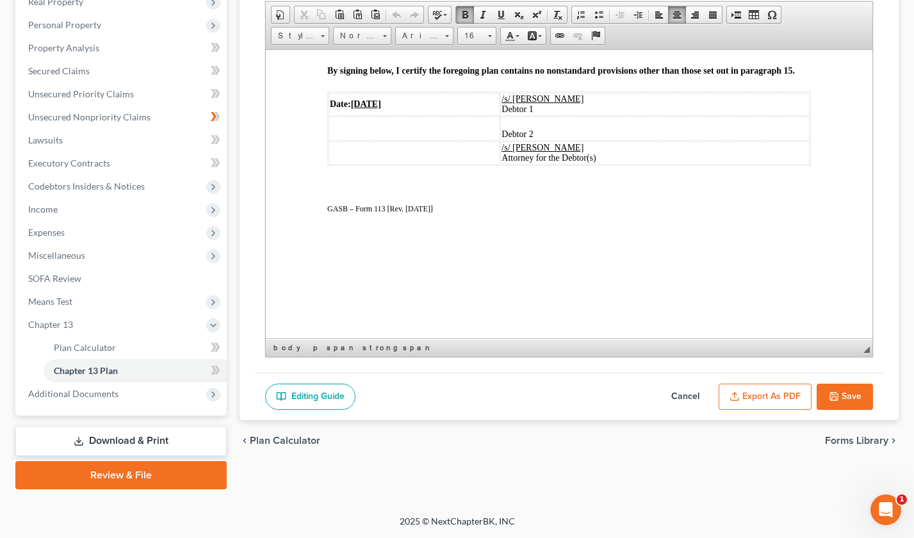
click at [753, 395] on button "Export as PDF" at bounding box center [765, 397] width 93 height 27
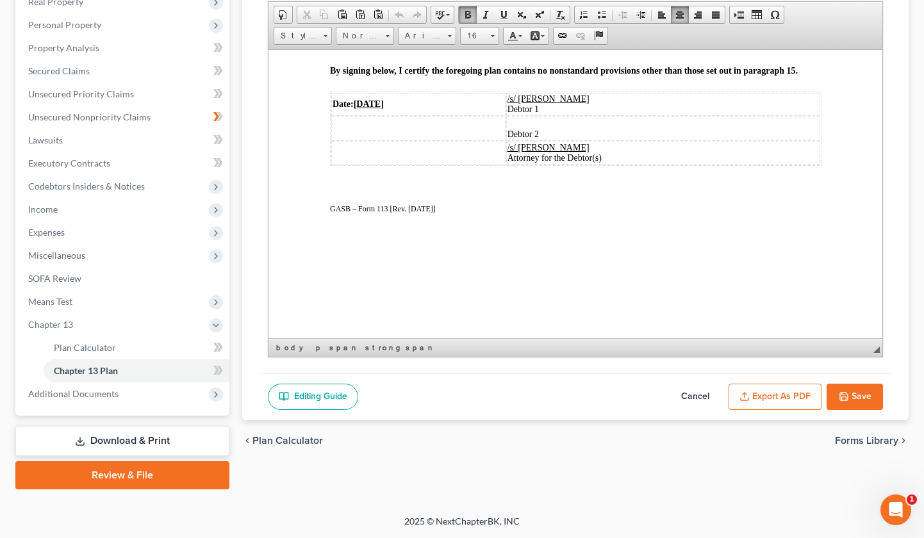
scroll to position [2609, 0]
